Goal: Task Accomplishment & Management: Manage account settings

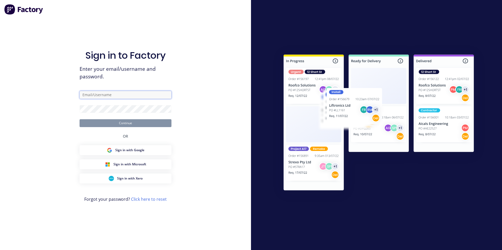
click at [85, 93] on input "text" at bounding box center [126, 95] width 92 height 8
type input "[EMAIL_ADDRESS][DOMAIN_NAME]"
click at [80, 119] on button "Continue" at bounding box center [126, 123] width 92 height 8
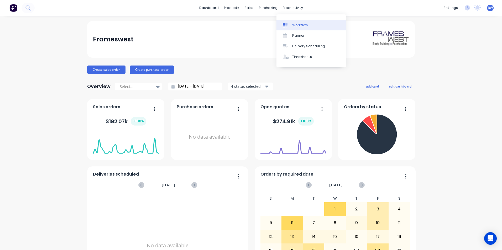
click at [292, 22] on link "Workflow" at bounding box center [311, 25] width 70 height 10
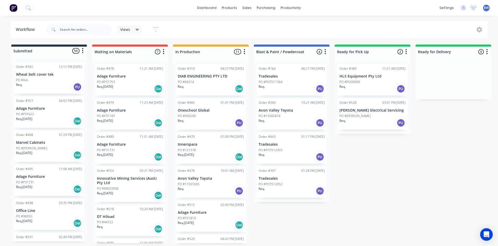
click at [119, 216] on p "DT Hiload" at bounding box center [130, 217] width 66 height 4
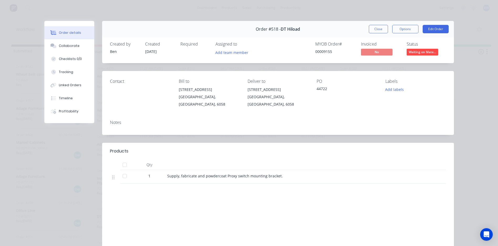
click at [417, 54] on span "Waiting on Mate..." at bounding box center [421, 52] width 31 height 7
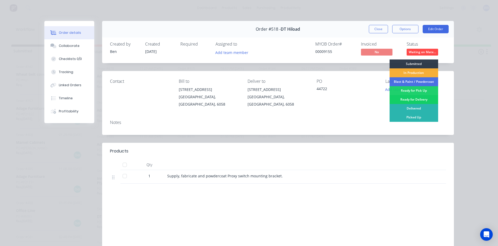
click at [412, 100] on div "Ready for Delivery" at bounding box center [413, 99] width 49 height 9
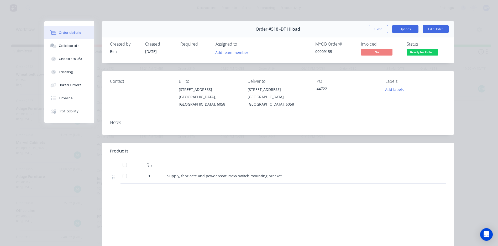
click at [401, 30] on button "Options" at bounding box center [405, 29] width 26 height 8
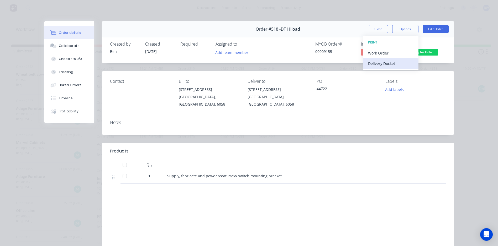
click at [384, 66] on div "Delivery Docket" at bounding box center [391, 64] width 46 height 8
click at [384, 66] on div "Standard" at bounding box center [391, 64] width 46 height 8
click at [377, 31] on button "Close" at bounding box center [378, 29] width 19 height 8
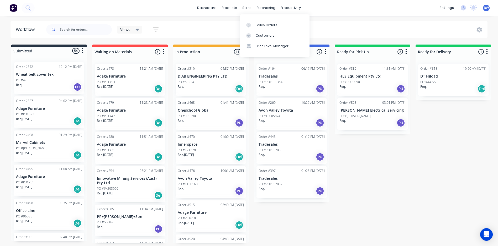
click at [250, 19] on div "Sales Orders Customers Price Level Manager" at bounding box center [275, 35] width 70 height 42
click at [251, 22] on link "Sales Orders" at bounding box center [275, 25] width 70 height 10
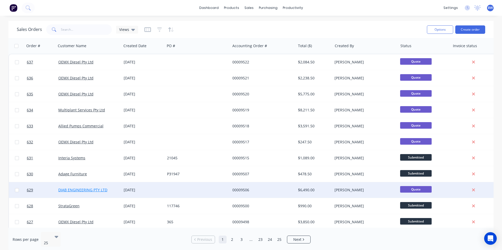
click at [81, 189] on link "DIAB ENGINEERING PTY LTD" at bounding box center [82, 190] width 49 height 5
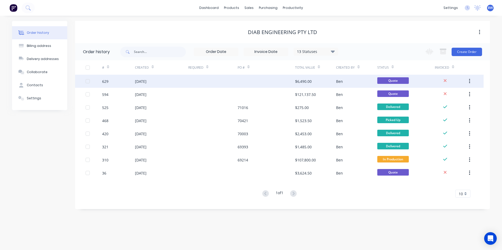
click at [146, 83] on div "[DATE]" at bounding box center [141, 82] width 12 height 6
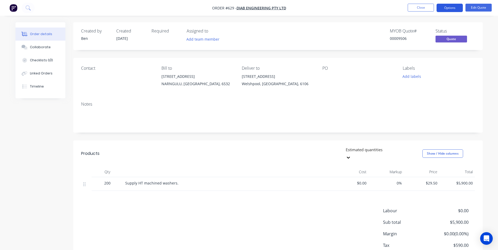
click at [452, 9] on button "Options" at bounding box center [449, 8] width 26 height 8
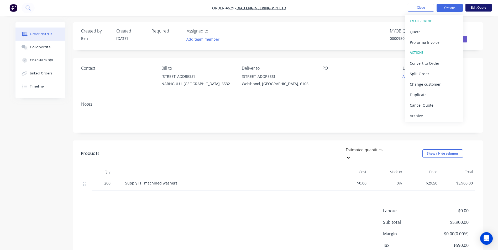
click at [484, 6] on button "Edit Quote" at bounding box center [478, 8] width 26 height 8
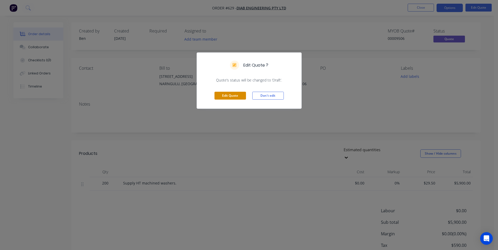
click at [231, 97] on button "Edit Quote" at bounding box center [229, 96] width 31 height 8
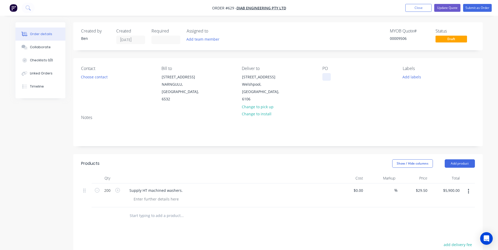
click at [325, 78] on div at bounding box center [326, 77] width 8 height 8
click at [478, 7] on button "Submit as Order" at bounding box center [477, 8] width 29 height 8
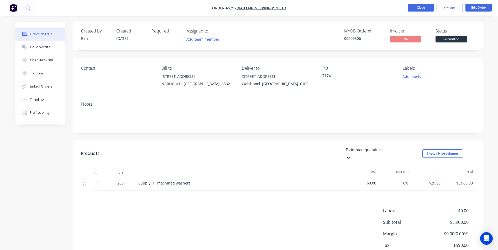
click at [425, 7] on button "Close" at bounding box center [421, 8] width 26 height 8
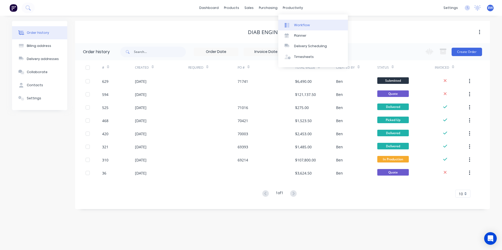
click at [299, 24] on div "Workflow" at bounding box center [302, 25] width 16 height 5
